Goal: Task Accomplishment & Management: Manage account settings

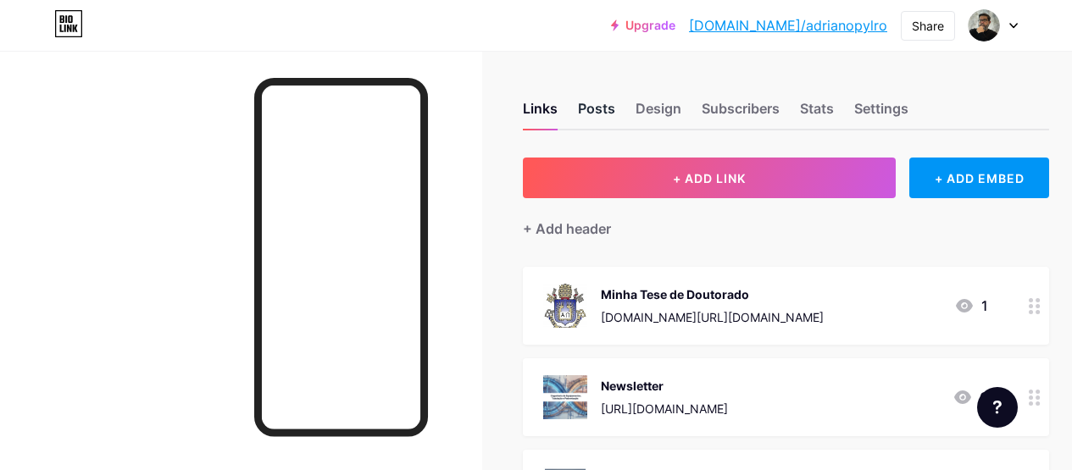
click at [605, 111] on div "Posts" at bounding box center [596, 113] width 37 height 31
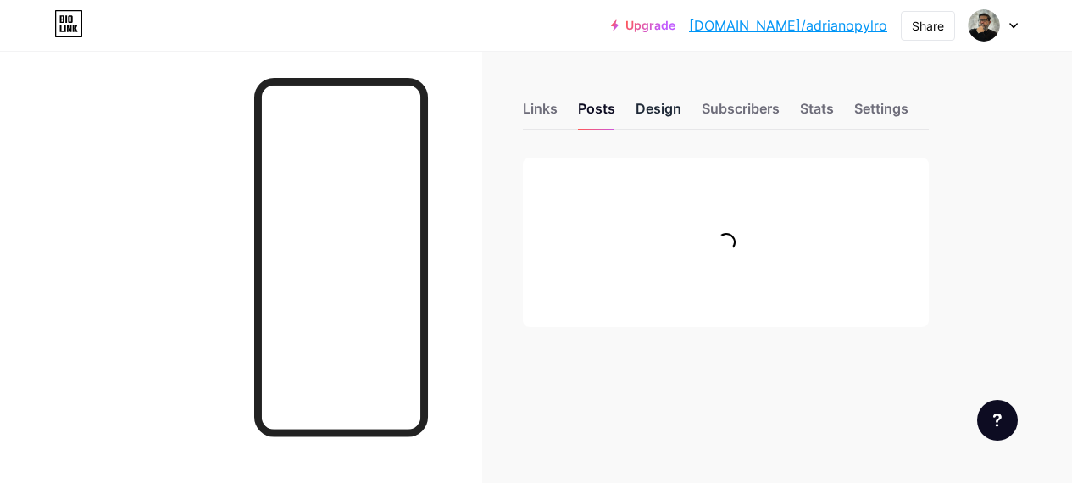
click at [658, 115] on div "Design" at bounding box center [659, 113] width 46 height 31
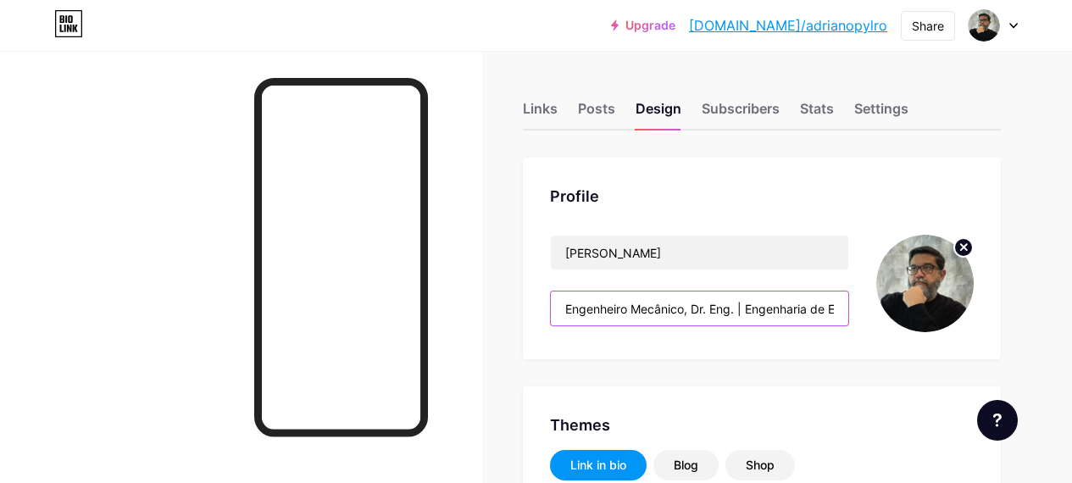
click at [574, 314] on input "Engenheiro Mecânico, Dr. Eng. | Engenharia de Equipamento, Tubulação e Padroniz…" at bounding box center [700, 309] width 298 height 34
drag, startPoint x: 574, startPoint y: 314, endPoint x: 769, endPoint y: 331, distance: 195.7
click at [769, 331] on div "[PERSON_NAME] Engenheiro Mecânico, Dr. Eng. | Engenharia de Equipamento, Tubula…" at bounding box center [699, 283] width 299 height 97
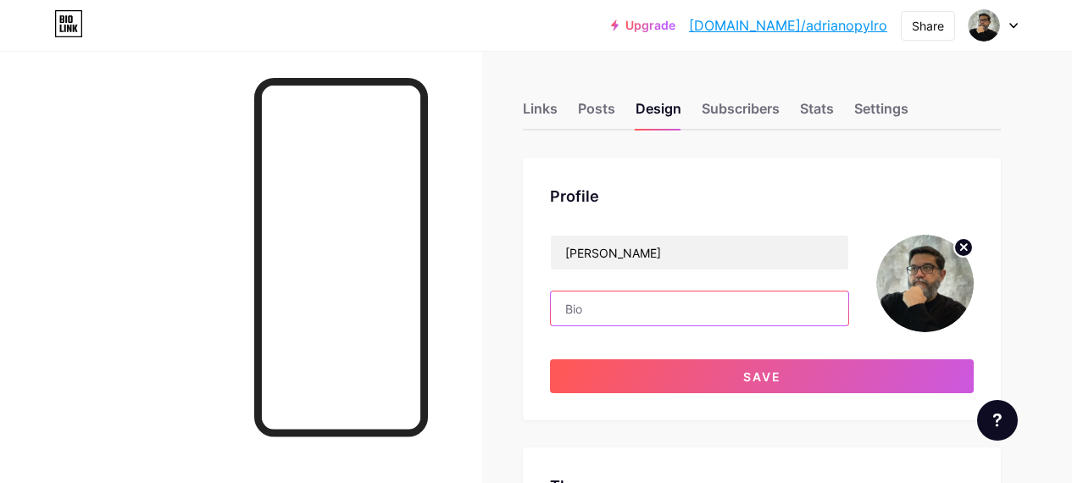
paste input "Doutor em Engenharia | Especialista de Engenharia e Projetos na Vale | Engenhar…"
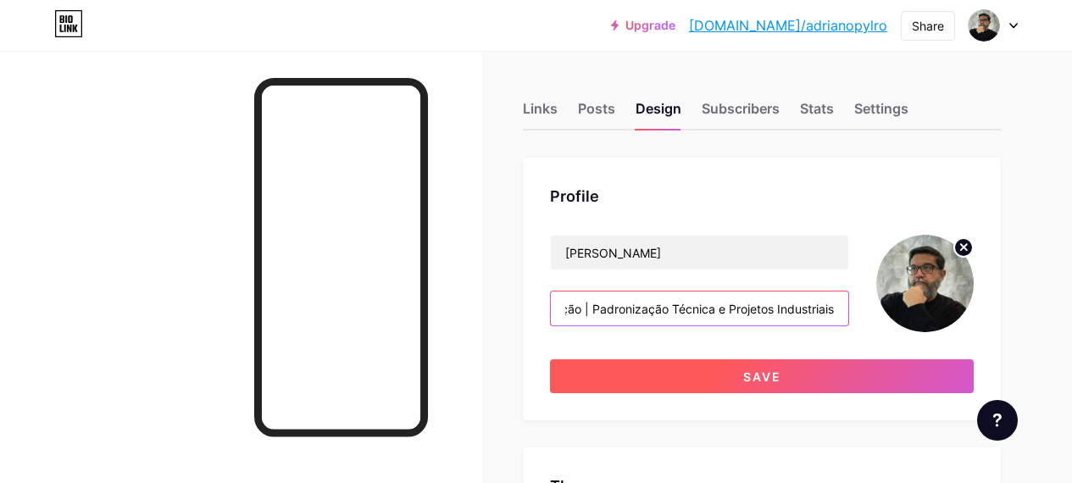
type input "Doutor em Engenharia | Especialista de Engenharia e Projetos na Vale | Engenhar…"
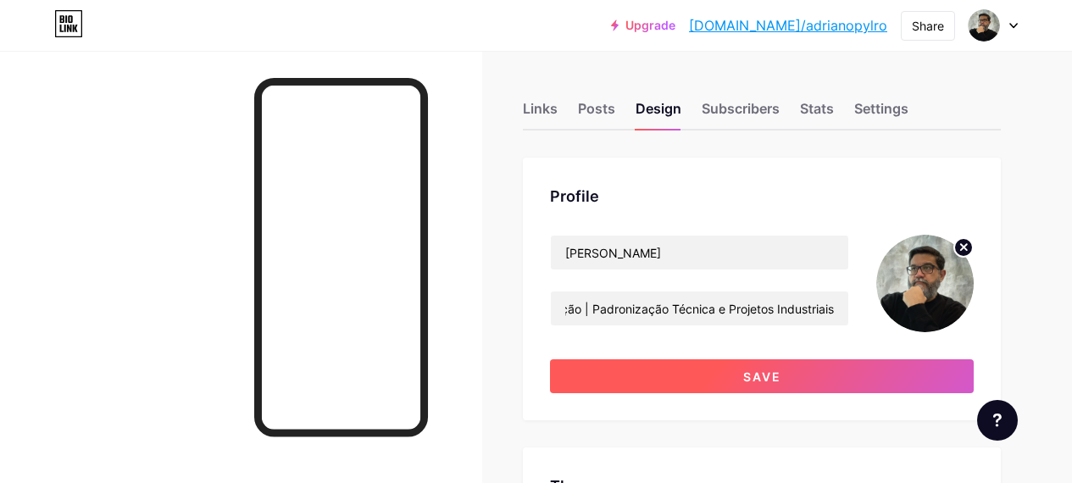
scroll to position [0, 0]
click at [789, 381] on button "Save" at bounding box center [762, 376] width 424 height 34
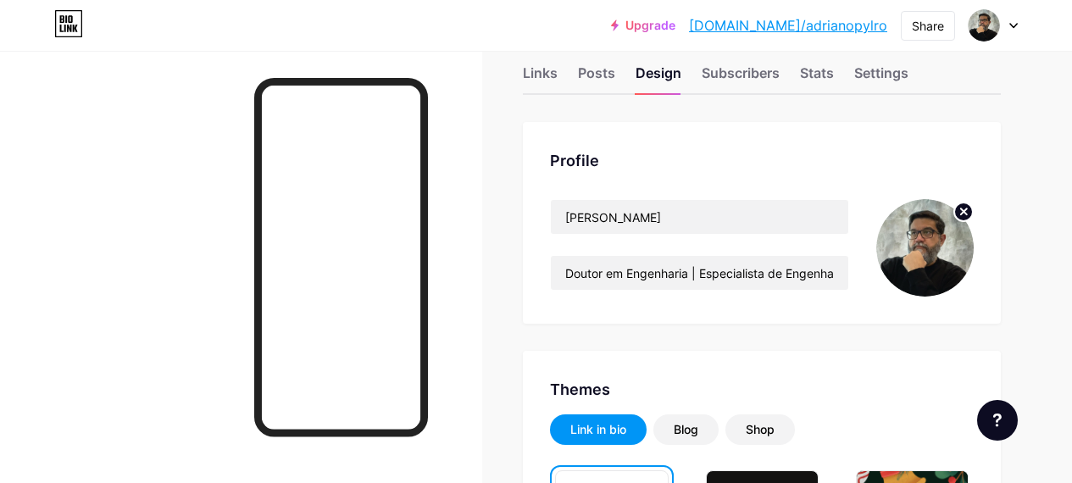
scroll to position [37, 0]
